Goal: Find specific page/section: Find specific page/section

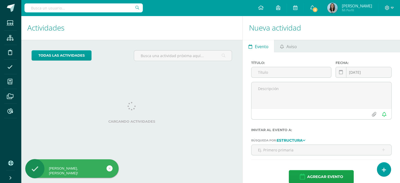
click at [109, 8] on input "text" at bounding box center [83, 7] width 118 height 9
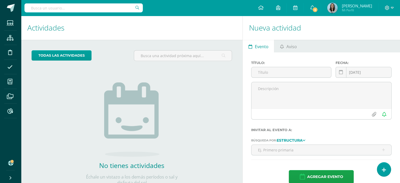
click at [107, 8] on input "text" at bounding box center [83, 7] width 118 height 9
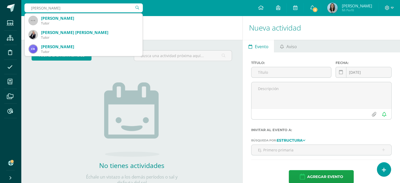
click at [31, 8] on input "cardona" at bounding box center [83, 7] width 118 height 9
type input "daniela cardona"
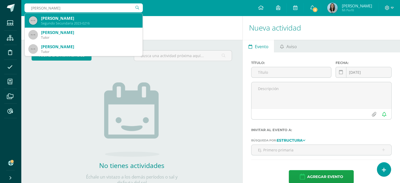
click at [50, 17] on div "Daniela Elizabeth Cardona Gámez" at bounding box center [89, 19] width 97 height 6
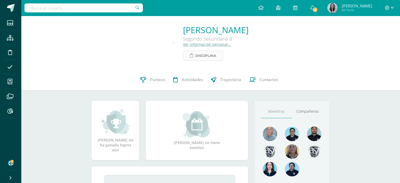
click at [195, 56] on span "Disciplina" at bounding box center [205, 56] width 21 height 10
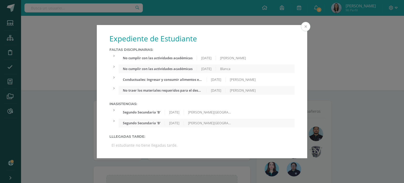
click at [308, 24] on button at bounding box center [305, 26] width 9 height 9
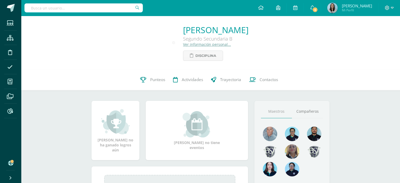
click at [104, 7] on input "text" at bounding box center [83, 7] width 118 height 9
type input "lopez moya"
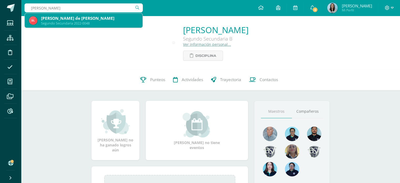
click at [84, 23] on div "Segundo Secundaria 2022-0048" at bounding box center [89, 23] width 97 height 4
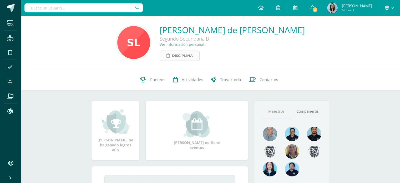
click at [190, 55] on span "Disciplina" at bounding box center [182, 56] width 21 height 10
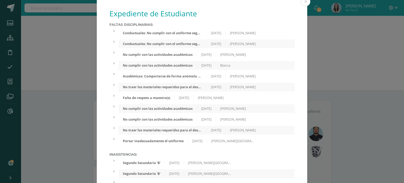
click at [173, 45] on div "Conductuales: No cumplir con el uniforme según los lineamientos establecidos po…" at bounding box center [163, 44] width 88 height 4
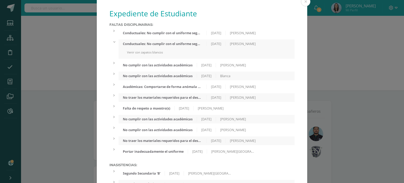
click at [177, 33] on div "Conductuales: No cumplir con el uniforme según los lineamientos establecidos po…" at bounding box center [163, 33] width 88 height 4
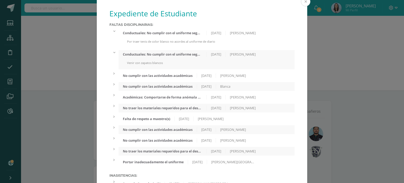
click at [302, 3] on button at bounding box center [305, 1] width 9 height 9
